Goal: Check status: Check status

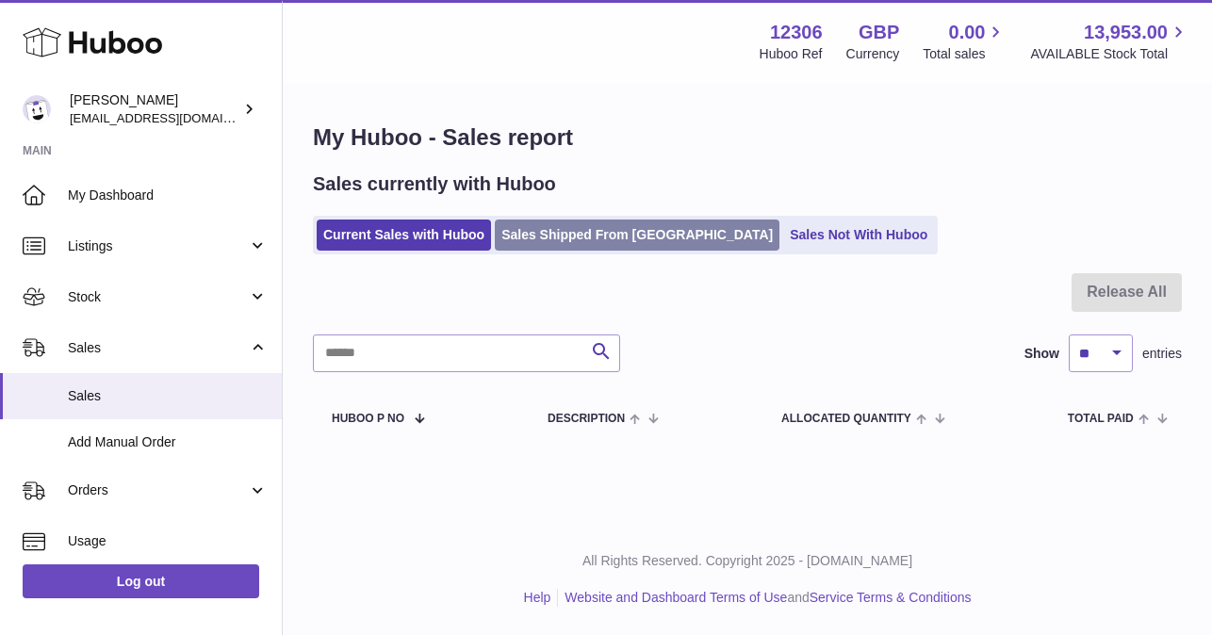
click at [596, 232] on link "Sales Shipped From [GEOGRAPHIC_DATA]" at bounding box center [637, 235] width 285 height 31
click at [394, 350] on input "text" at bounding box center [466, 354] width 307 height 38
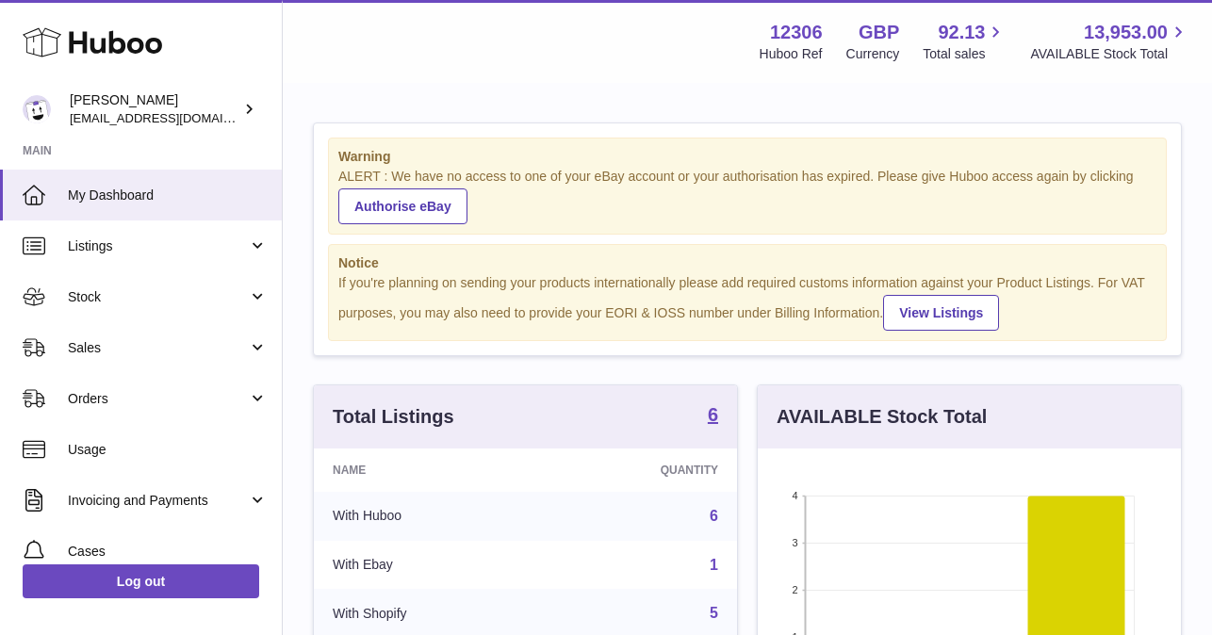
scroll to position [294, 423]
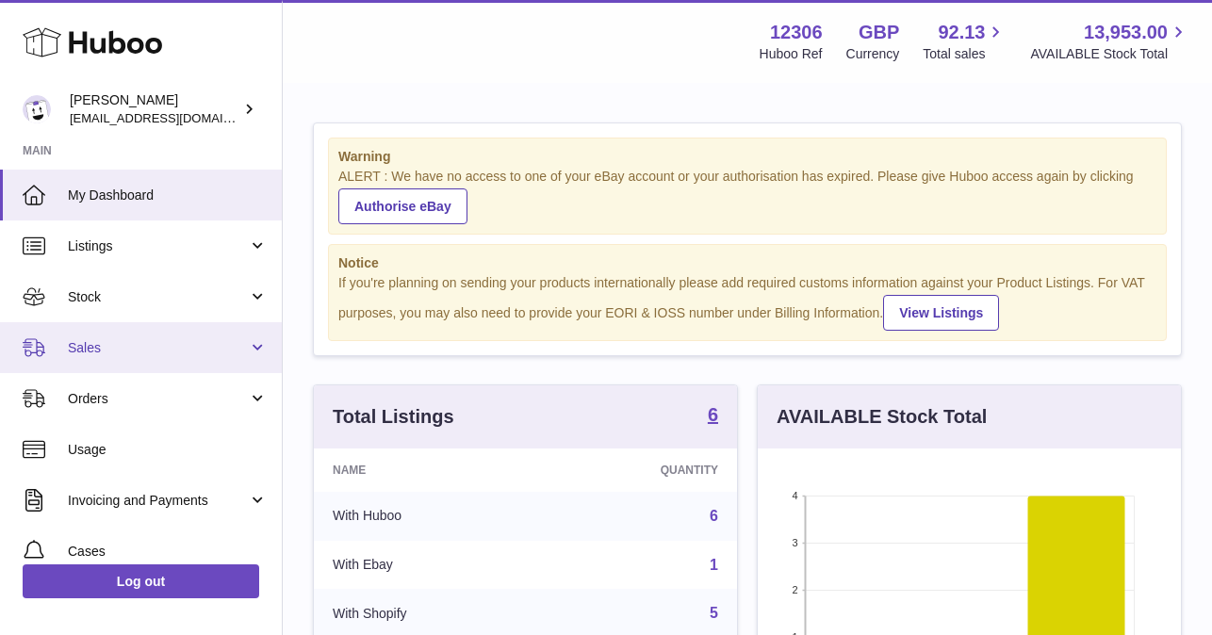
click at [119, 345] on span "Sales" at bounding box center [158, 348] width 180 height 18
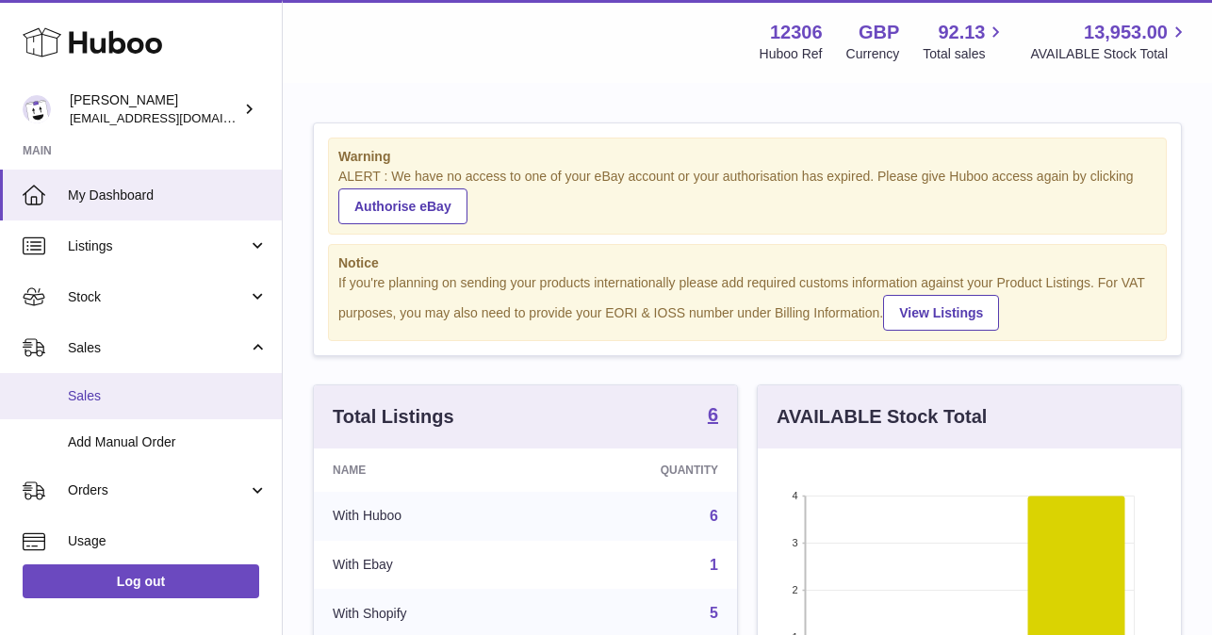
click at [121, 405] on link "Sales" at bounding box center [141, 396] width 282 height 46
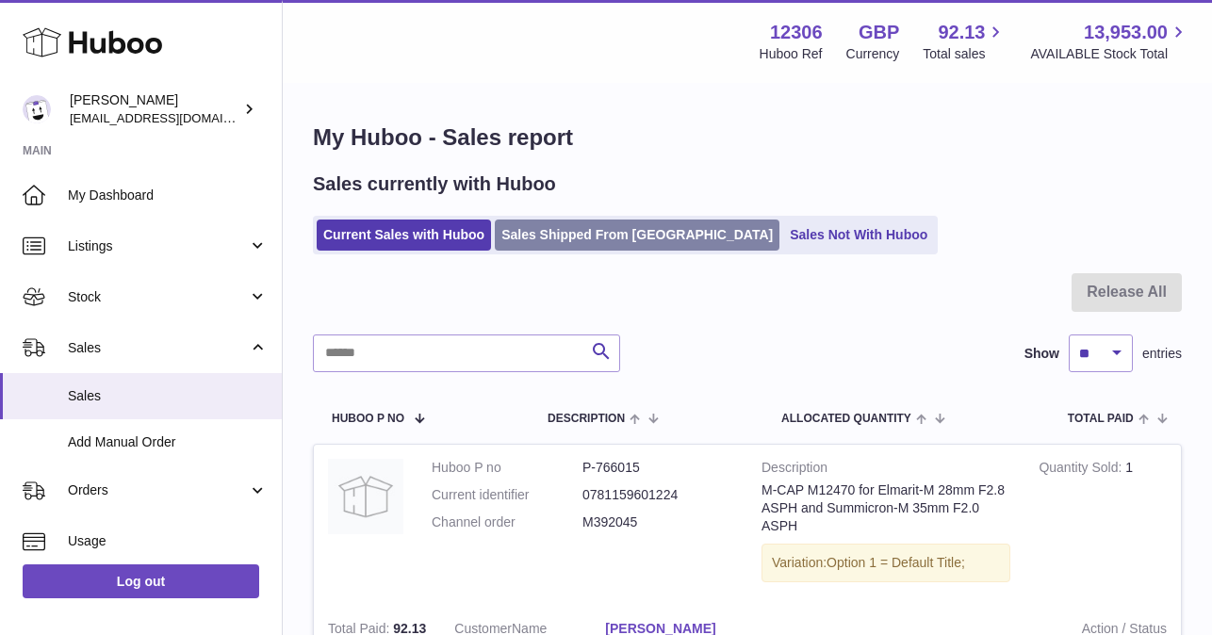
click at [599, 234] on link "Sales Shipped From Huboo" at bounding box center [637, 235] width 285 height 31
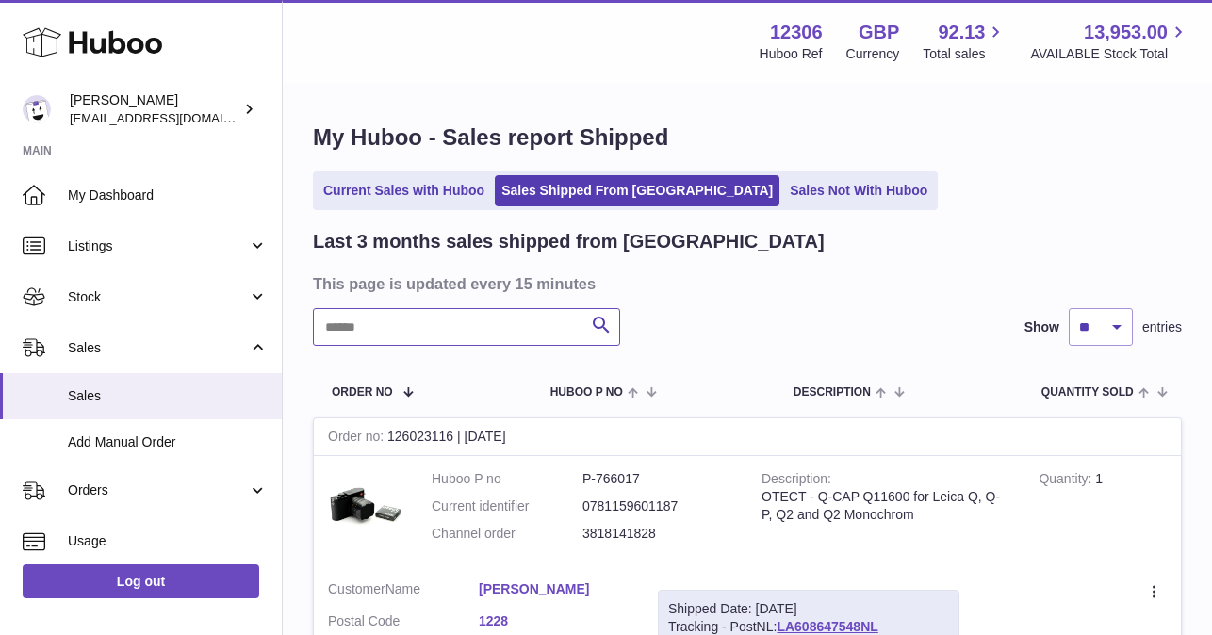
click at [346, 323] on input "text" at bounding box center [466, 327] width 307 height 38
type input "****"
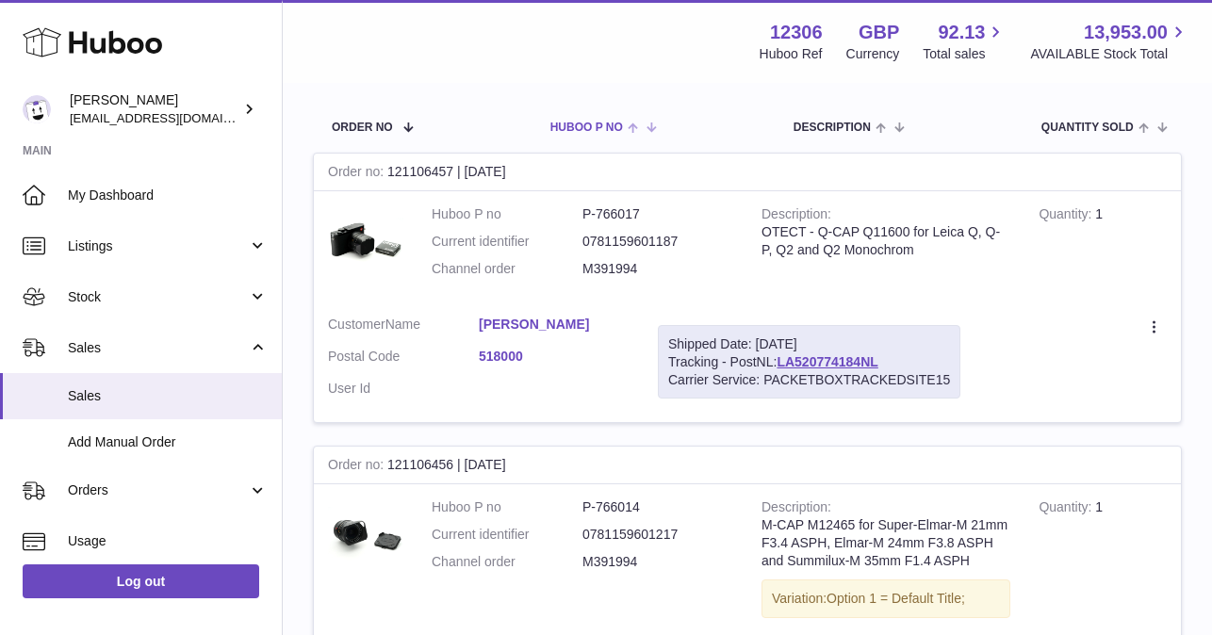
scroll to position [267, 0]
click at [841, 358] on link "LA520774184NL" at bounding box center [827, 360] width 101 height 15
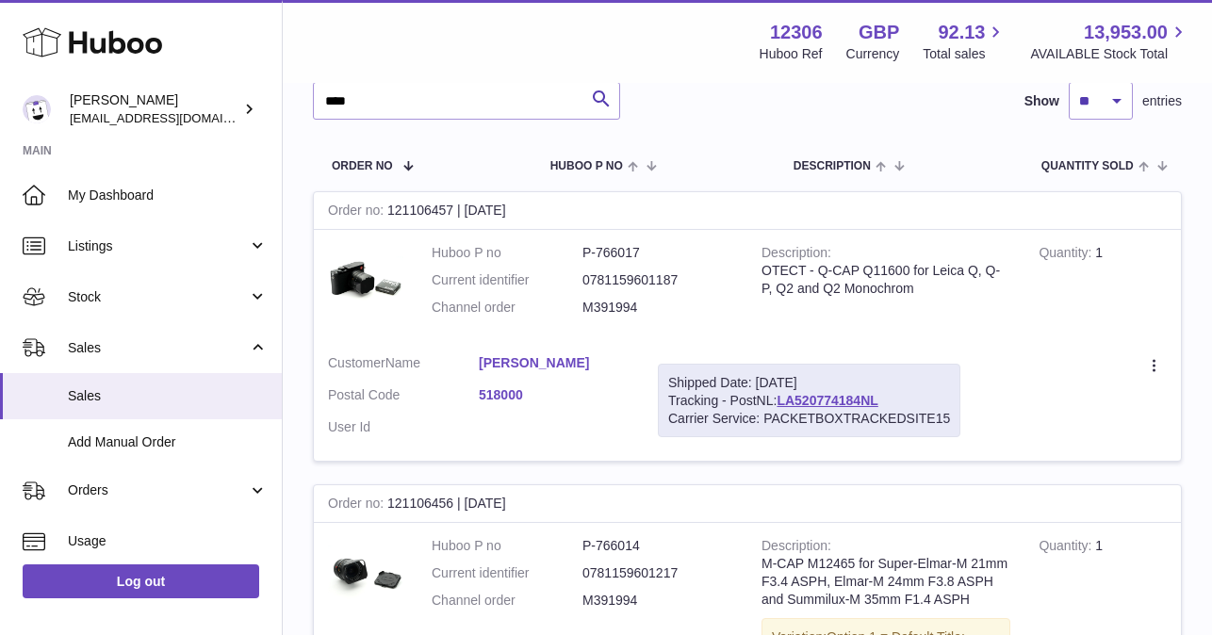
scroll to position [220, 0]
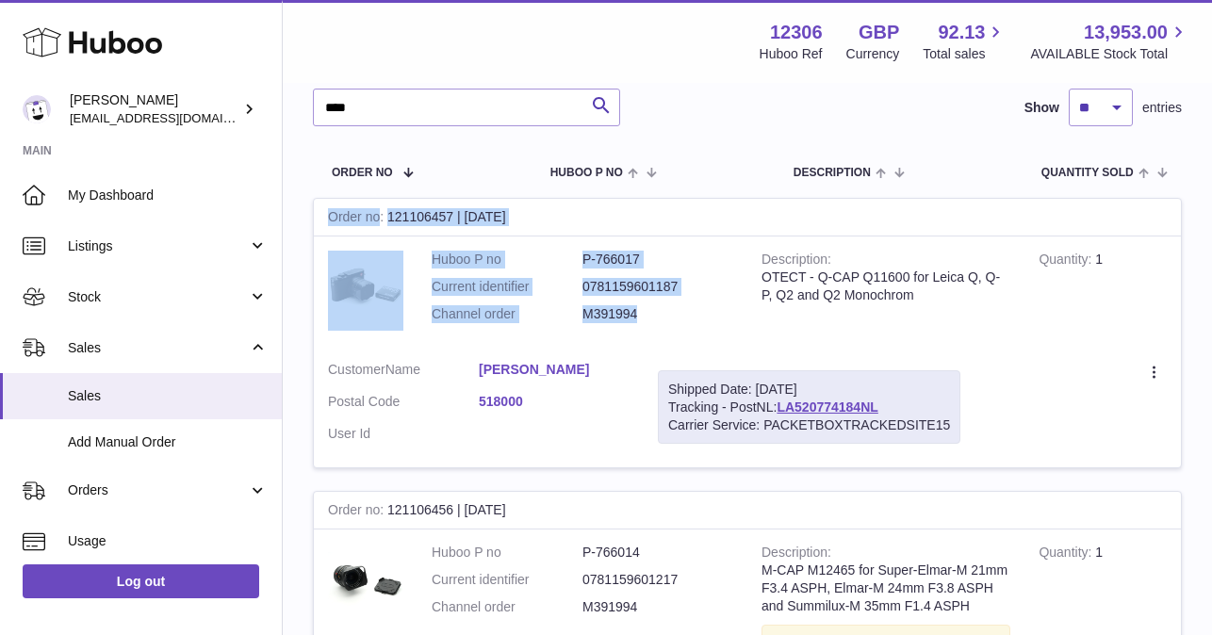
drag, startPoint x: 326, startPoint y: 215, endPoint x: 670, endPoint y: 322, distance: 360.4
click at [670, 322] on tr "Order no 121106457 | [DATE] Huboo P no P-766017 Current identifier 078115960118…" at bounding box center [747, 333] width 869 height 271
copy tr "Order no 121106457 | [DATE] Huboo P no P-766017 Current identifier 078115960118…"
